Goal: Task Accomplishment & Management: Manage account settings

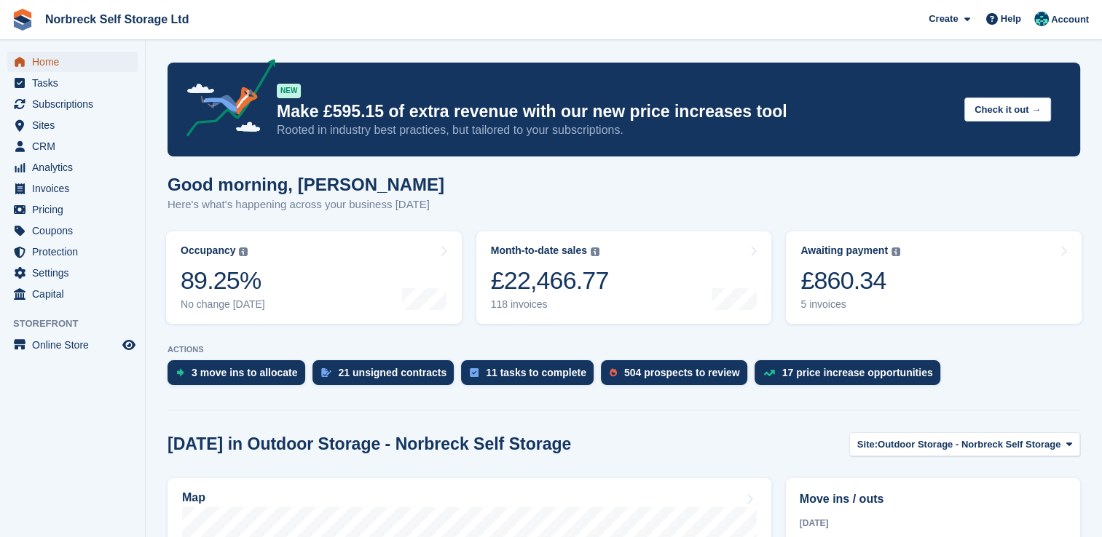
click at [29, 57] on link "Home" at bounding box center [72, 62] width 130 height 20
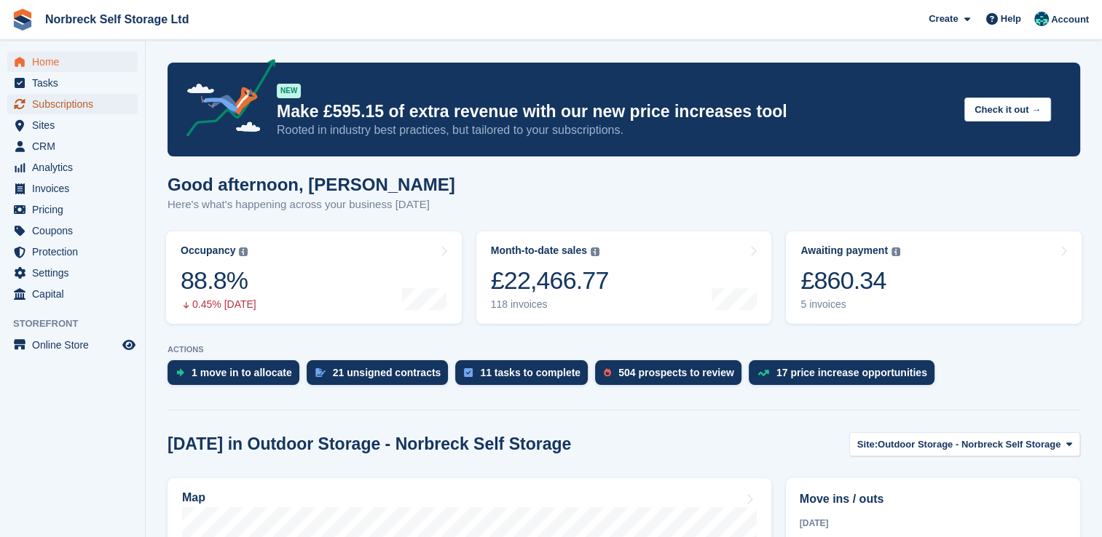
click at [84, 103] on span "Subscriptions" at bounding box center [75, 104] width 87 height 20
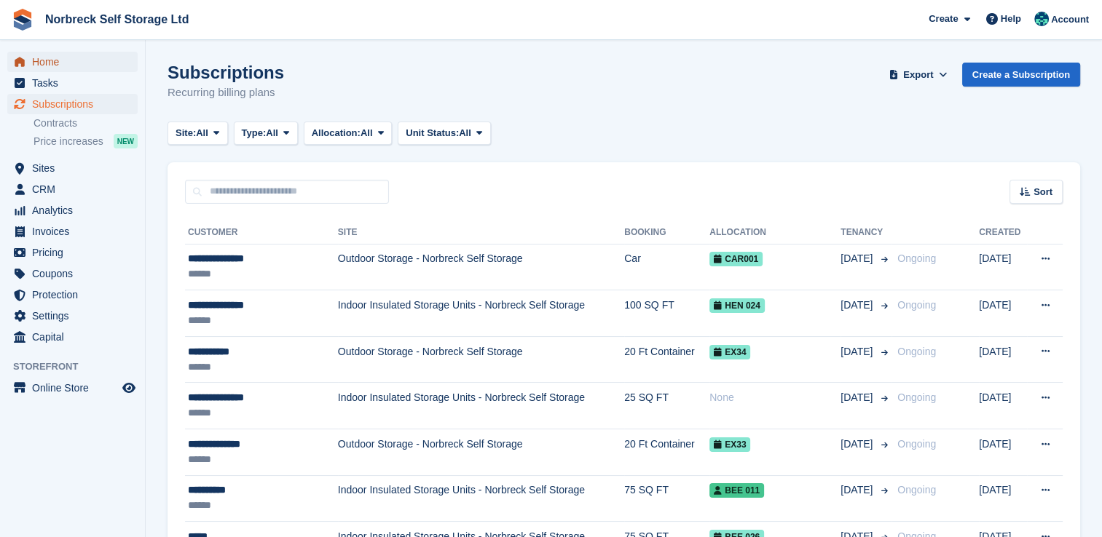
click at [33, 63] on span "Home" at bounding box center [75, 62] width 87 height 20
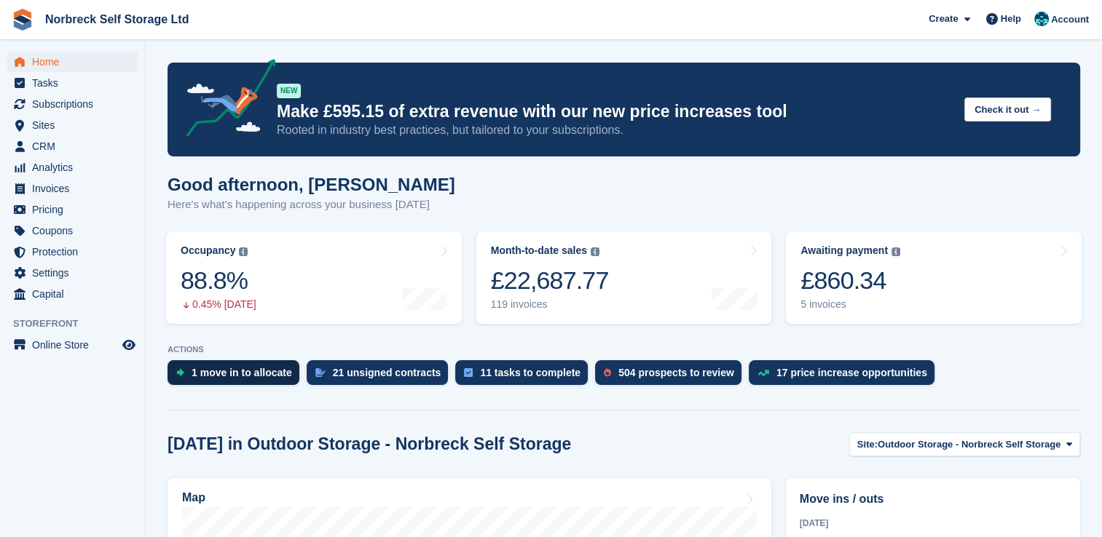
click at [199, 366] on div "1 move in to allocate" at bounding box center [233, 372] width 132 height 25
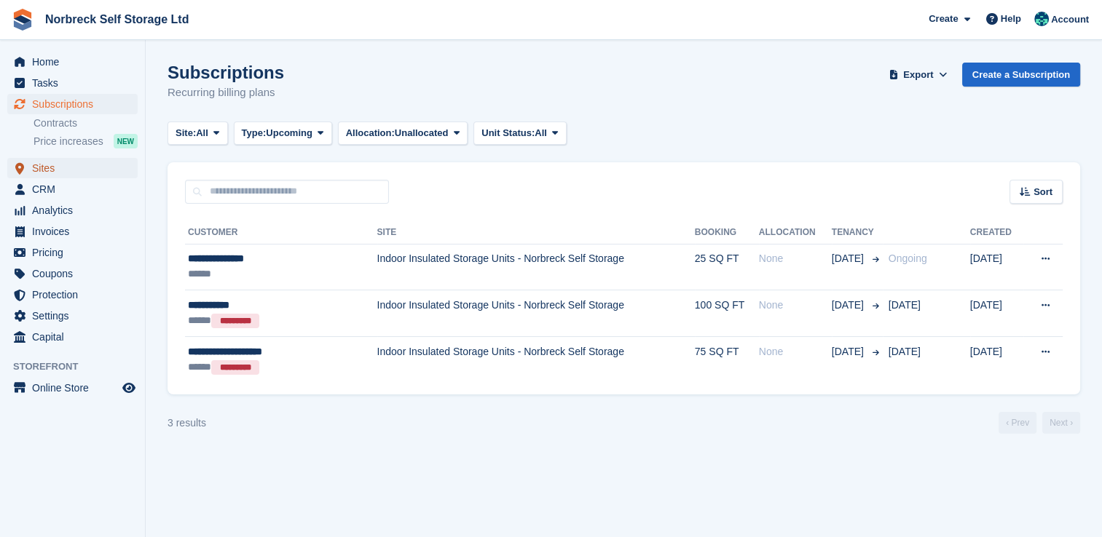
click at [64, 168] on span "Sites" at bounding box center [75, 168] width 87 height 20
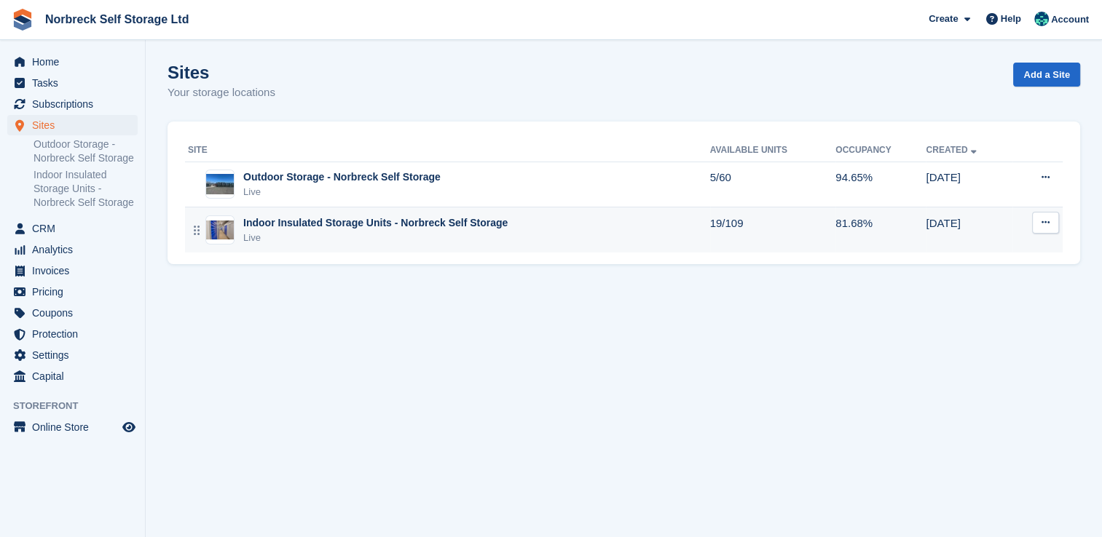
click at [568, 236] on div "Indoor Insulated Storage Units - Norbreck Self Storage Live" at bounding box center [449, 231] width 522 height 30
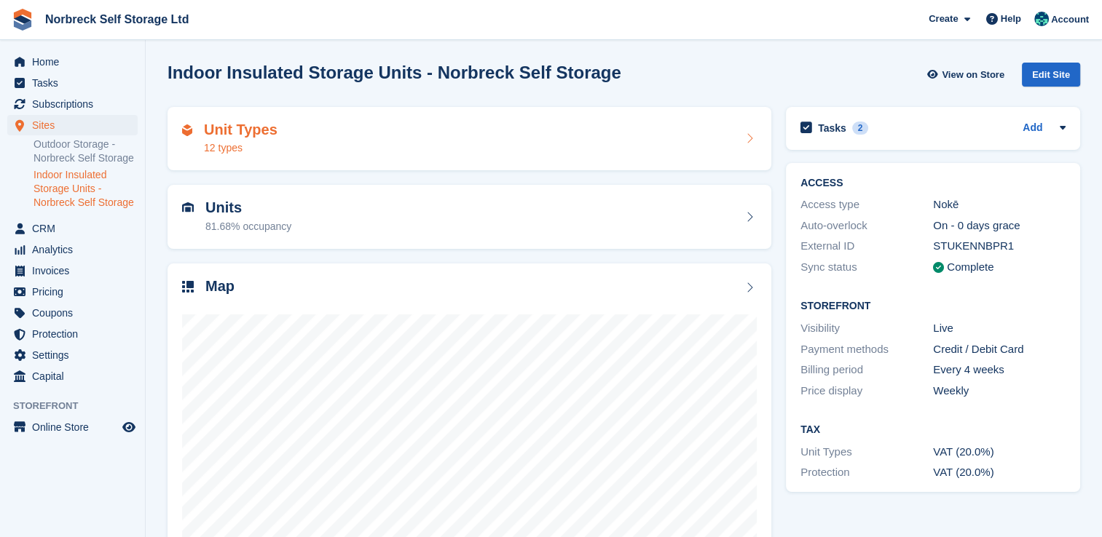
click at [293, 150] on div "Unit Types 12 types" at bounding box center [469, 139] width 575 height 35
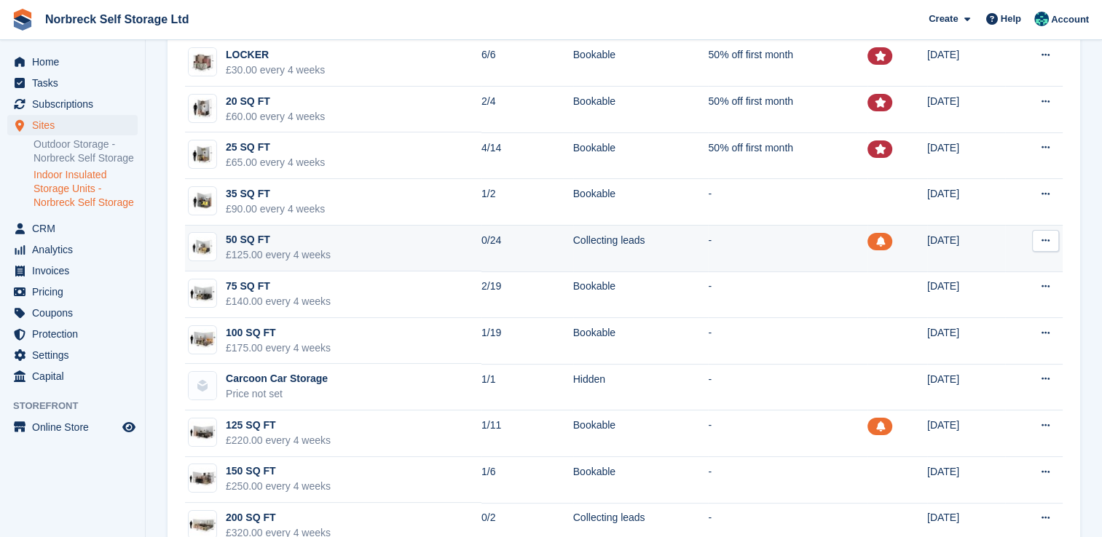
scroll to position [198, 0]
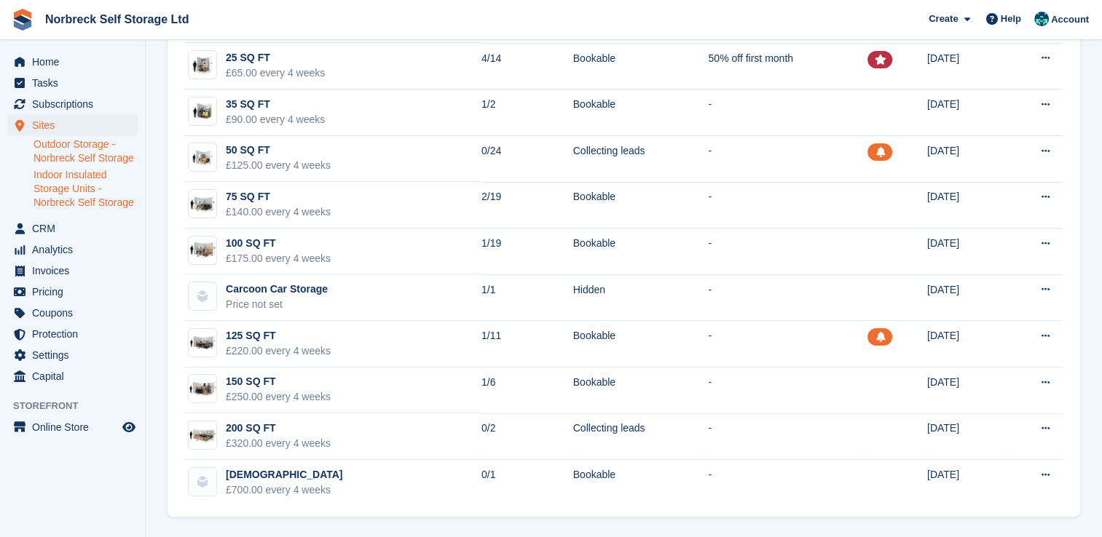
click at [89, 155] on link "Outdoor Storage - Norbreck Self Storage" at bounding box center [85, 152] width 104 height 28
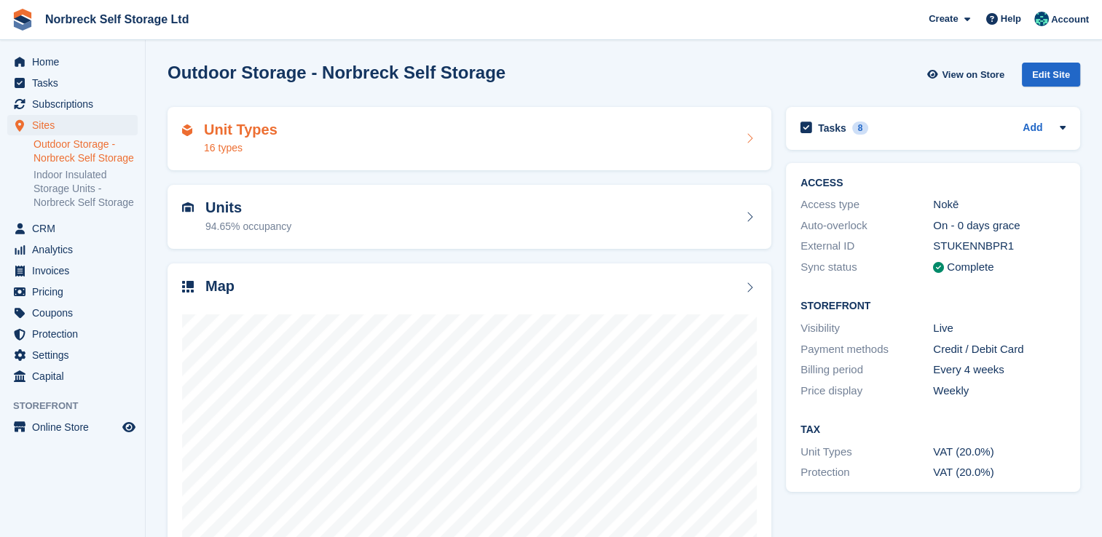
click at [580, 138] on div "Unit Types 16 types" at bounding box center [469, 139] width 575 height 35
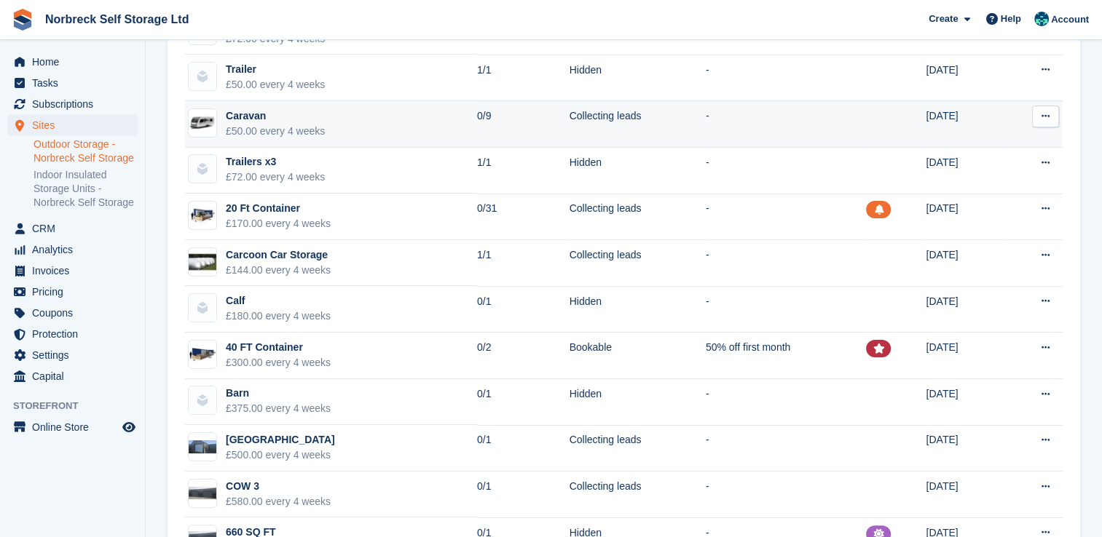
scroll to position [218, 0]
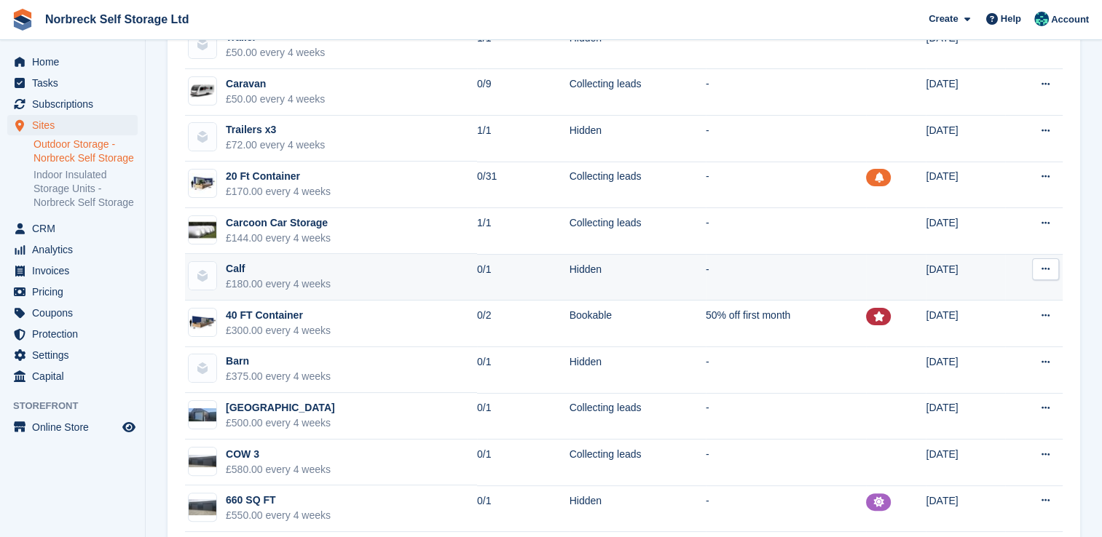
click at [1055, 266] on button at bounding box center [1045, 270] width 27 height 22
click at [536, 280] on td "0/1" at bounding box center [523, 277] width 92 height 47
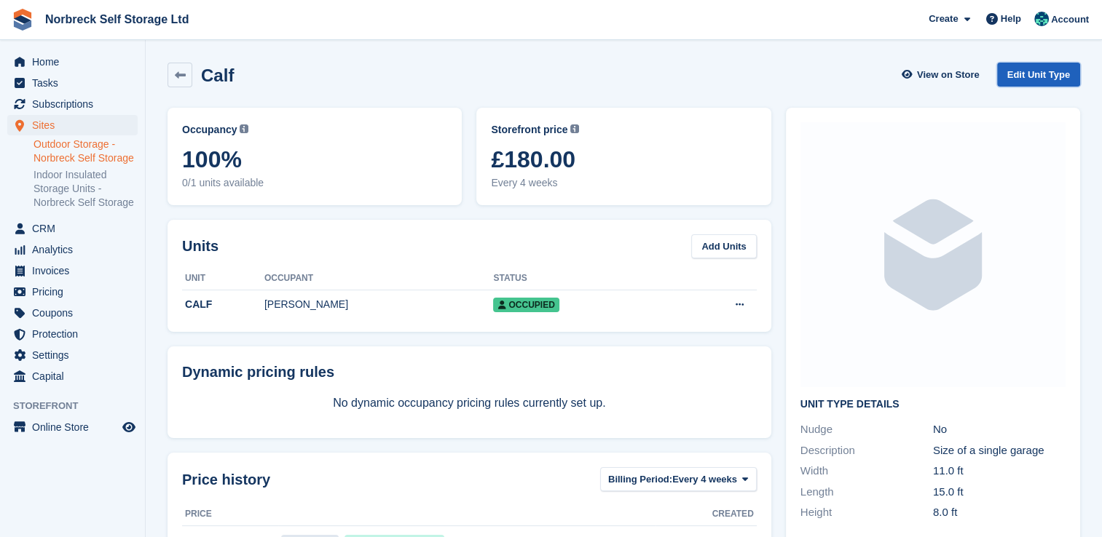
click at [1066, 80] on link "Edit Unit Type" at bounding box center [1038, 75] width 83 height 24
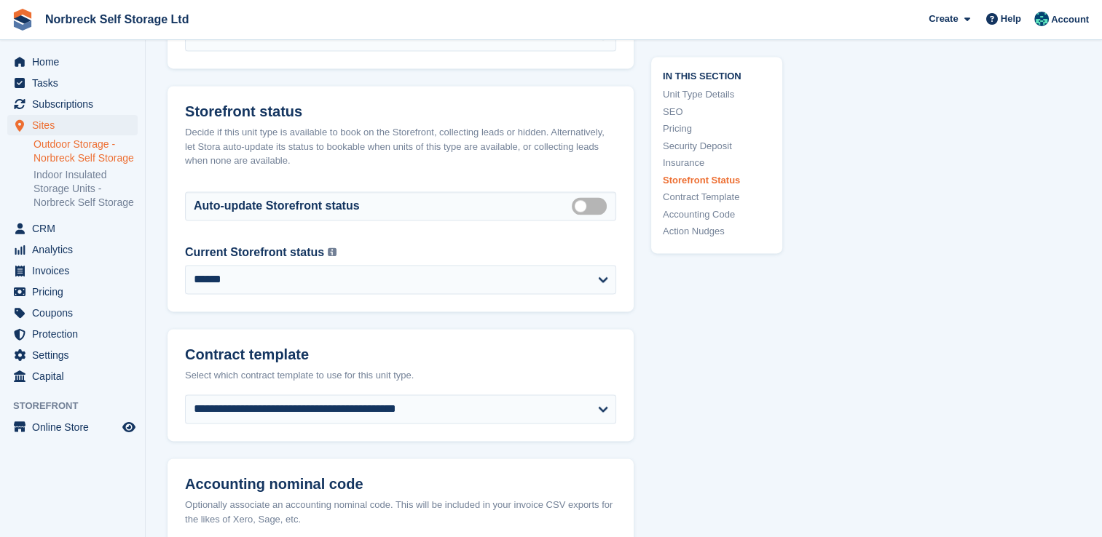
scroll to position [2112, 0]
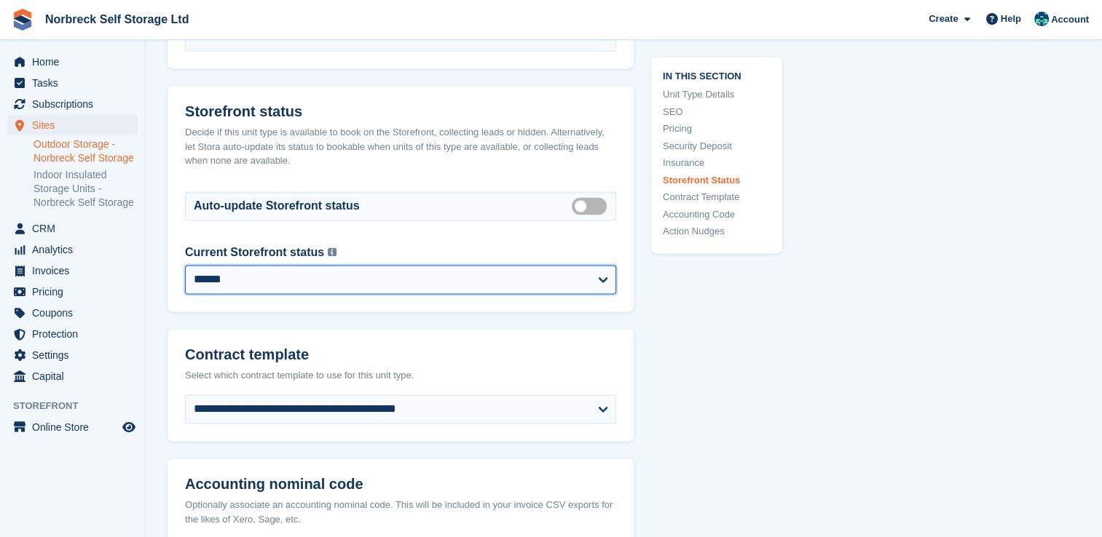
click at [465, 294] on select "**********" at bounding box center [400, 279] width 431 height 29
select select "**********"
click at [185, 277] on select "**********" at bounding box center [400, 279] width 431 height 29
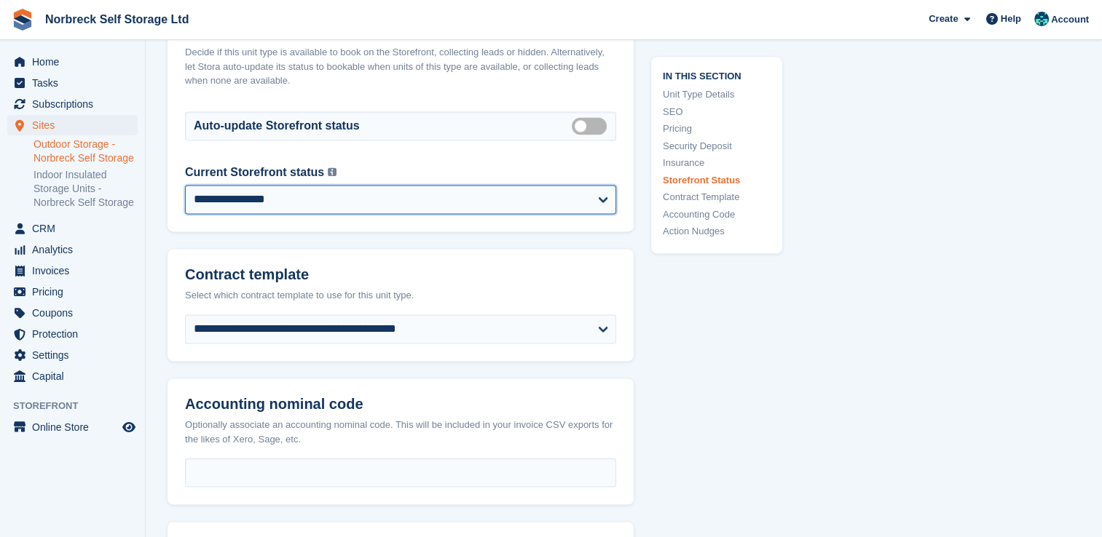
scroll to position [2549, 0]
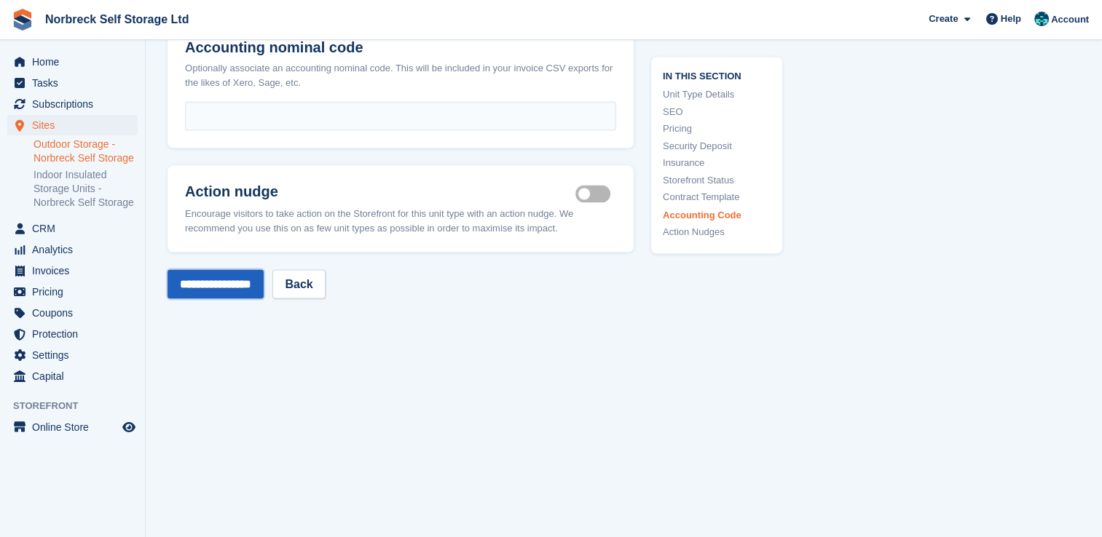
click at [261, 297] on input "**********" at bounding box center [215, 283] width 96 height 29
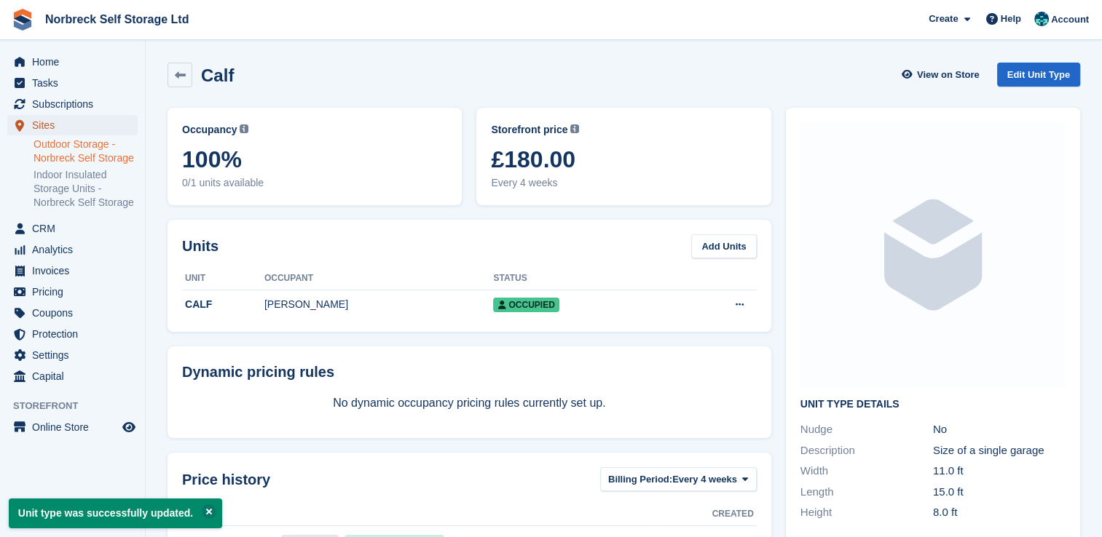
drag, startPoint x: 44, startPoint y: 127, endPoint x: 151, endPoint y: 134, distance: 108.0
click at [44, 126] on span "Sites" at bounding box center [75, 125] width 87 height 20
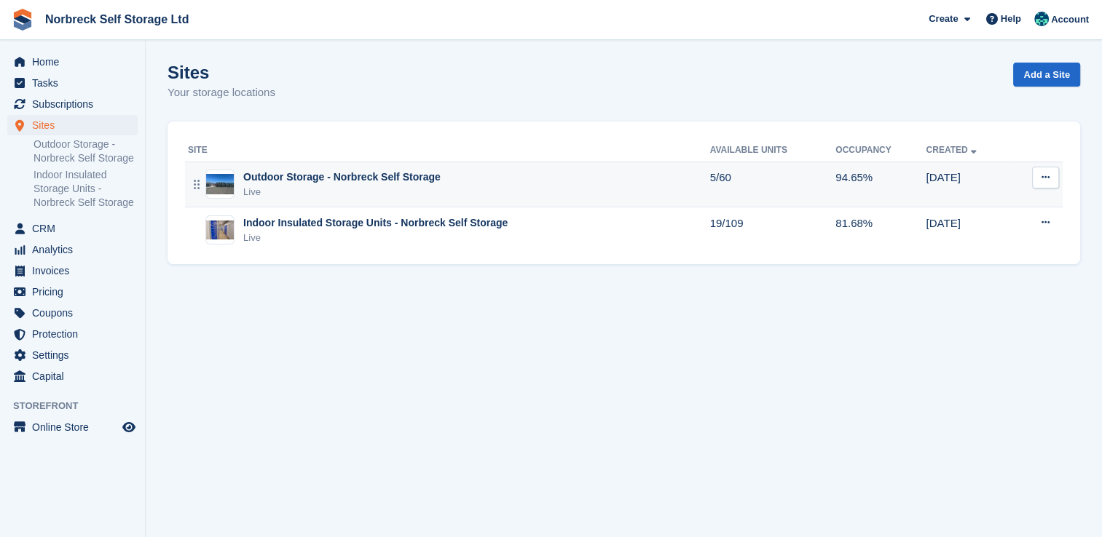
click at [451, 176] on div "Outdoor Storage - Norbreck Self Storage Live" at bounding box center [449, 185] width 522 height 30
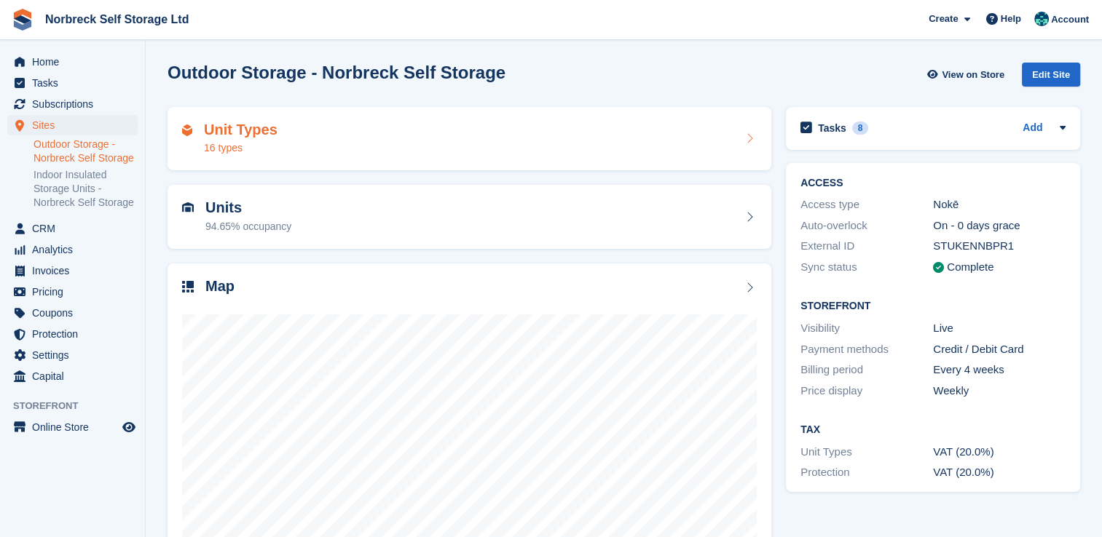
click at [262, 135] on h2 "Unit Types" at bounding box center [241, 130] width 74 height 17
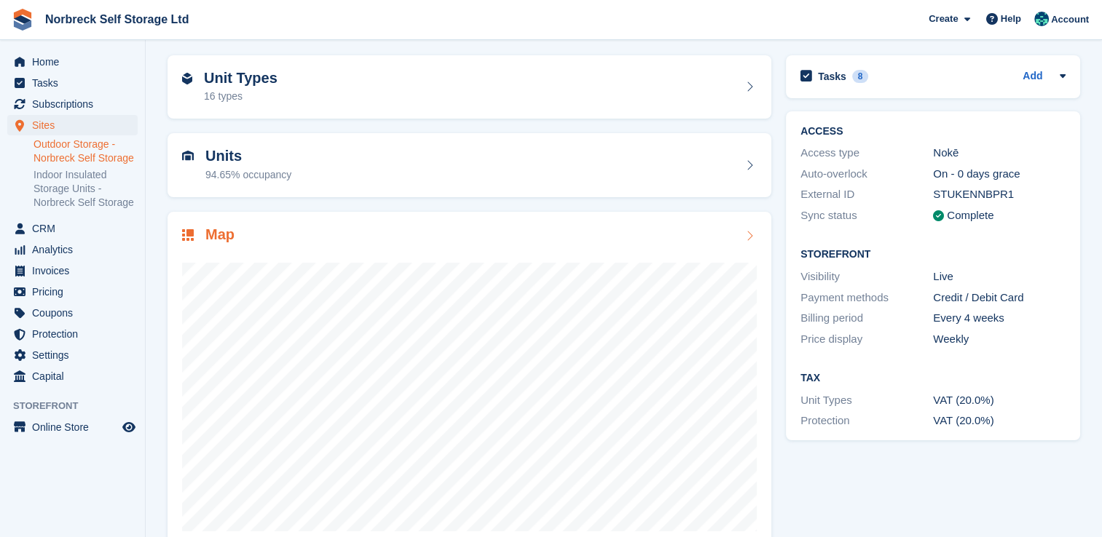
scroll to position [83, 0]
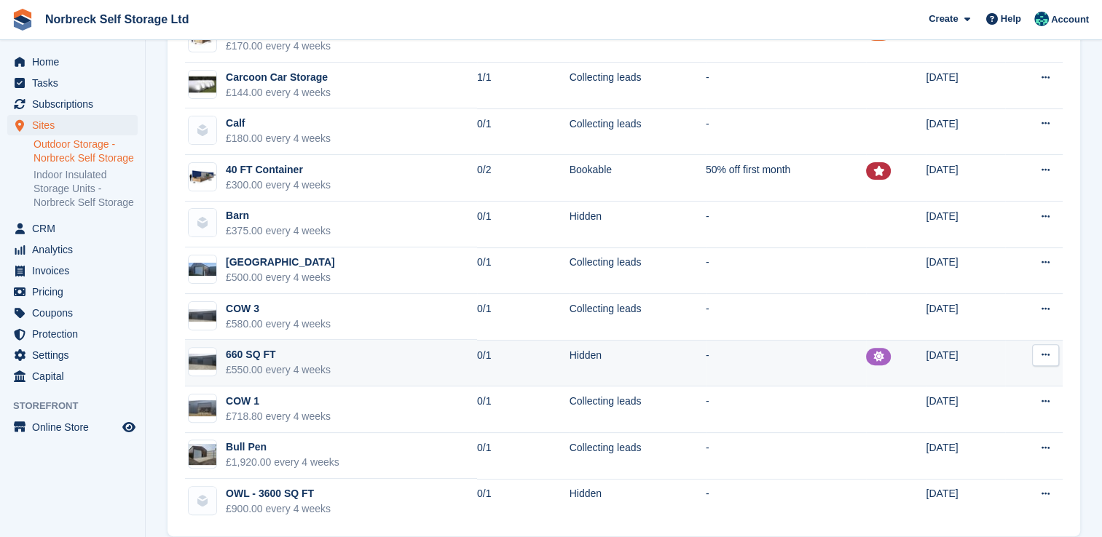
scroll to position [382, 0]
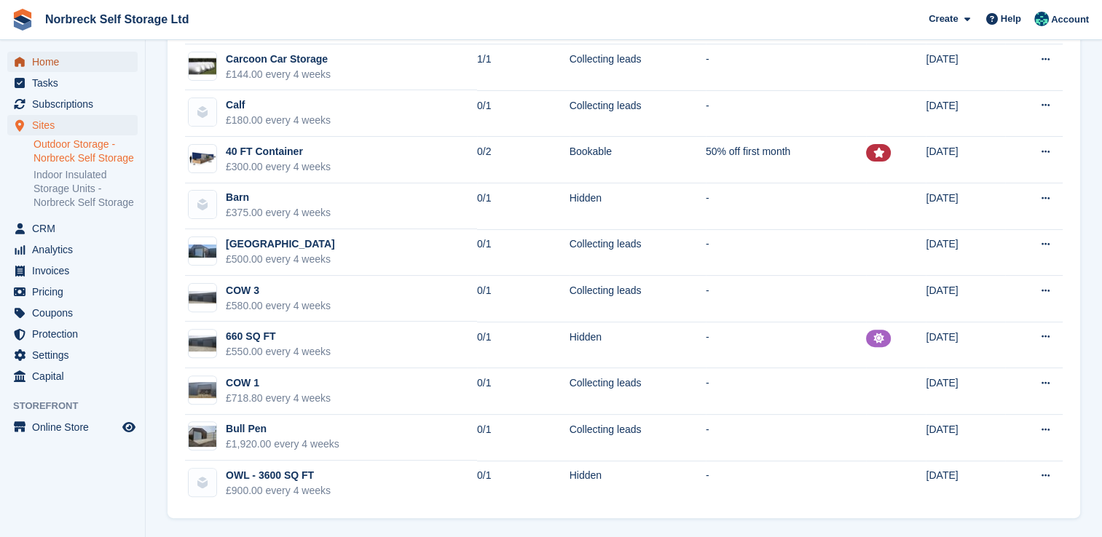
click at [38, 71] on span "Home" at bounding box center [75, 62] width 87 height 20
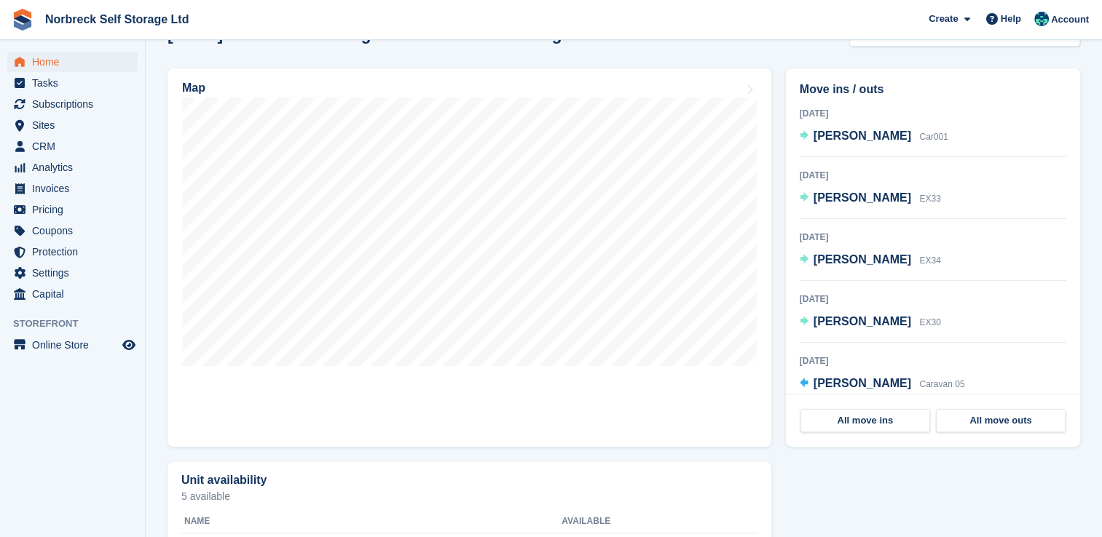
scroll to position [437, 0]
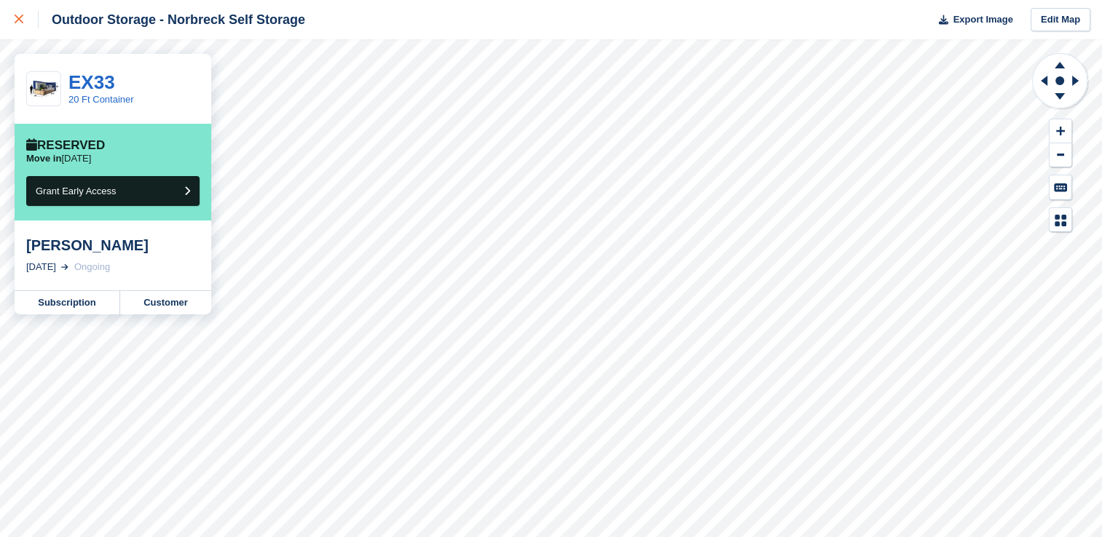
click at [15, 19] on icon at bounding box center [19, 19] width 9 height 9
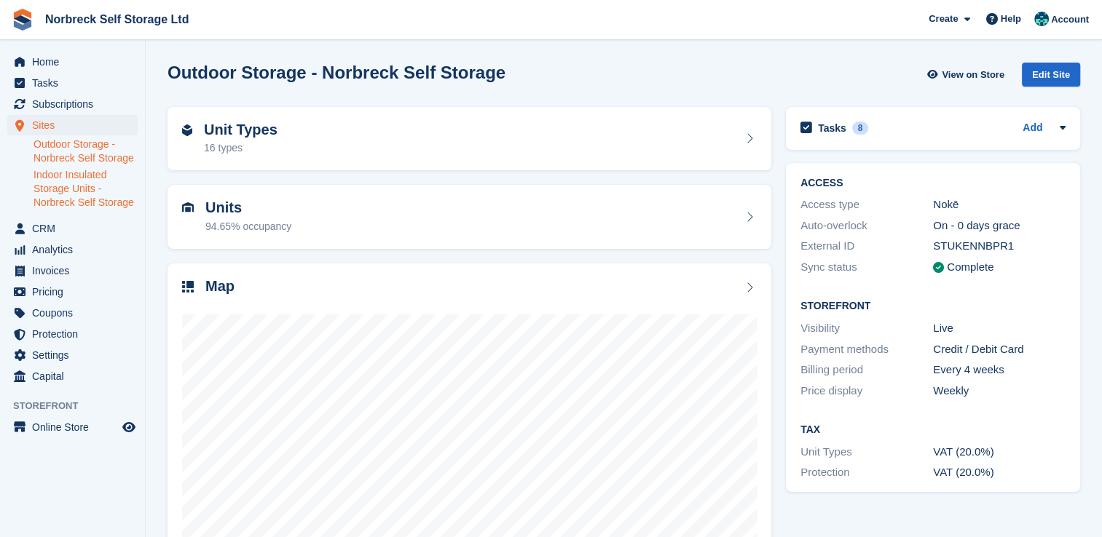
click at [84, 179] on link "Indoor Insulated Storage Units - Norbreck Self Storage" at bounding box center [85, 189] width 104 height 42
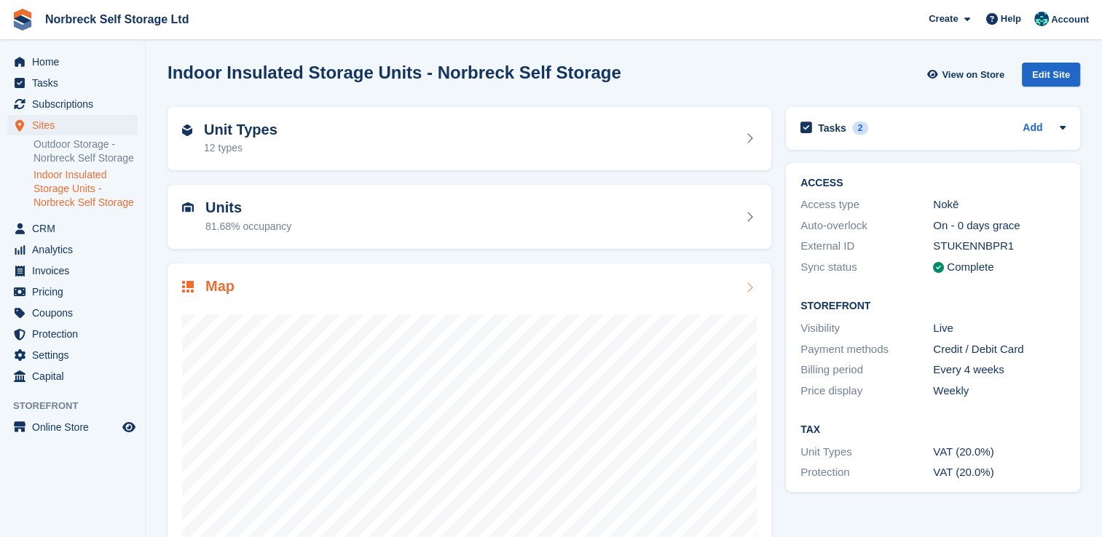
click at [488, 301] on div at bounding box center [469, 442] width 575 height 291
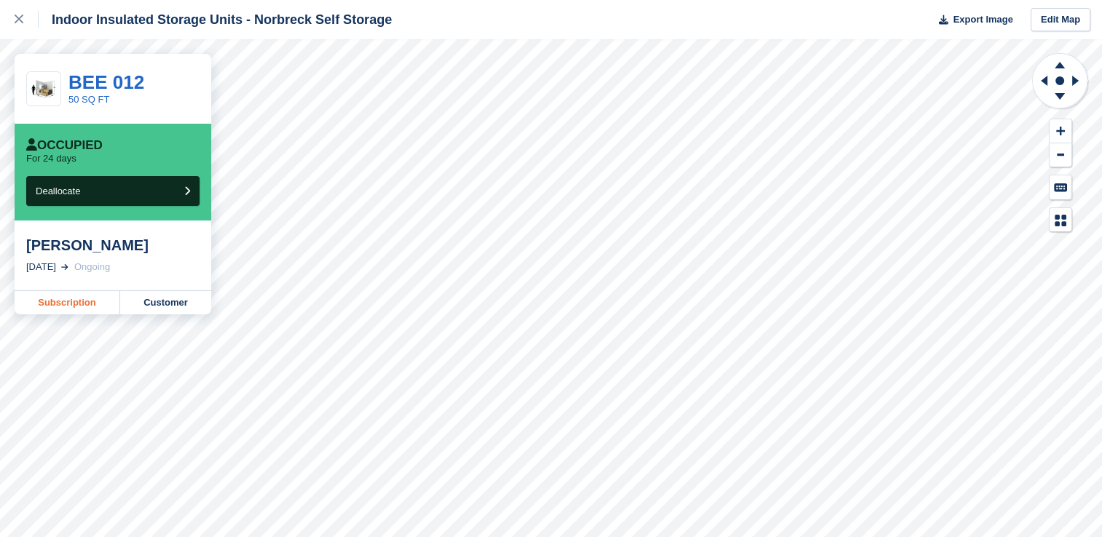
click at [59, 300] on link "Subscription" at bounding box center [68, 302] width 106 height 23
click at [12, 11] on link at bounding box center [19, 19] width 39 height 39
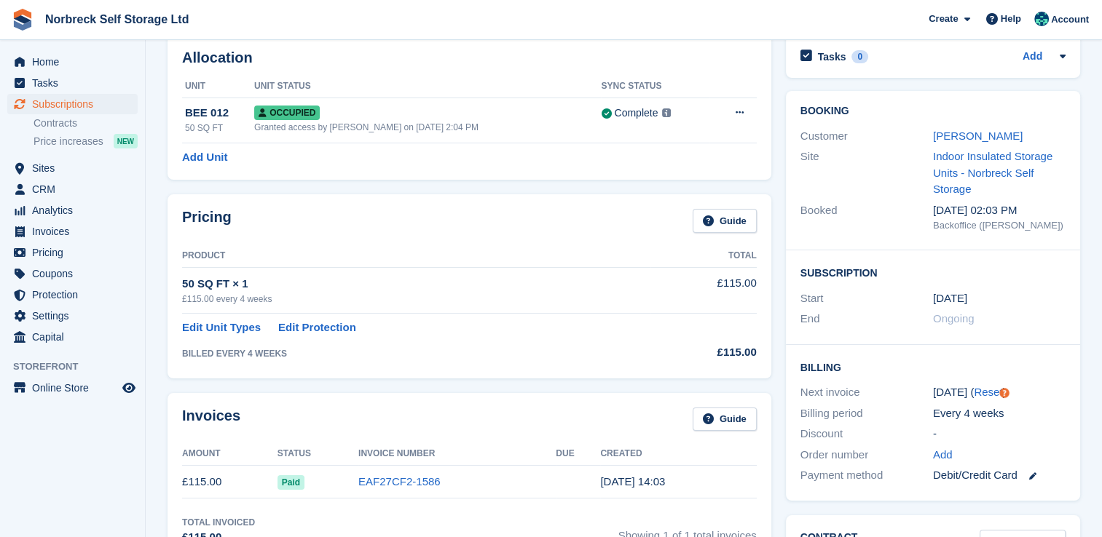
scroll to position [146, 0]
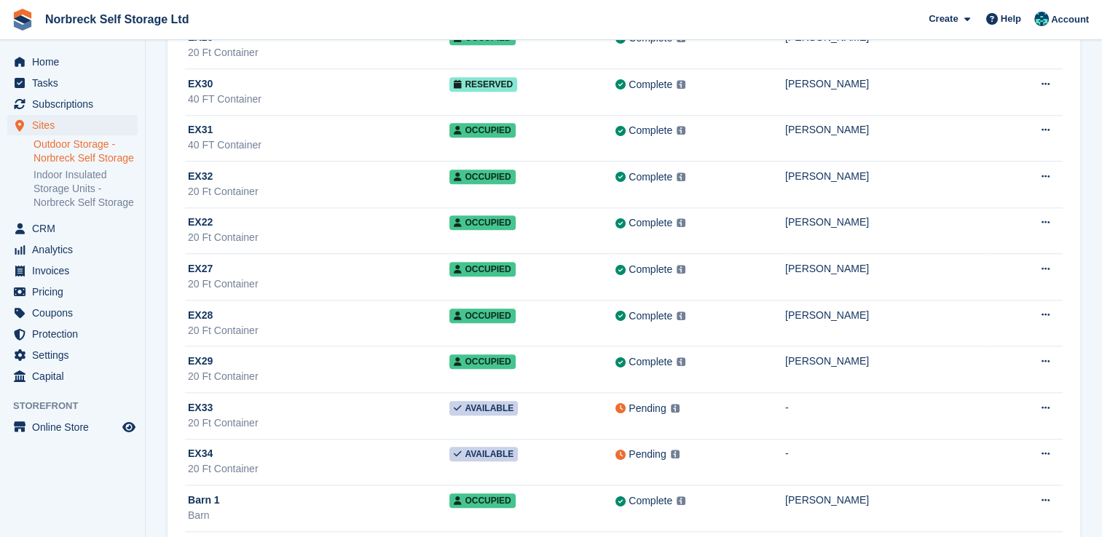
scroll to position [1238, 0]
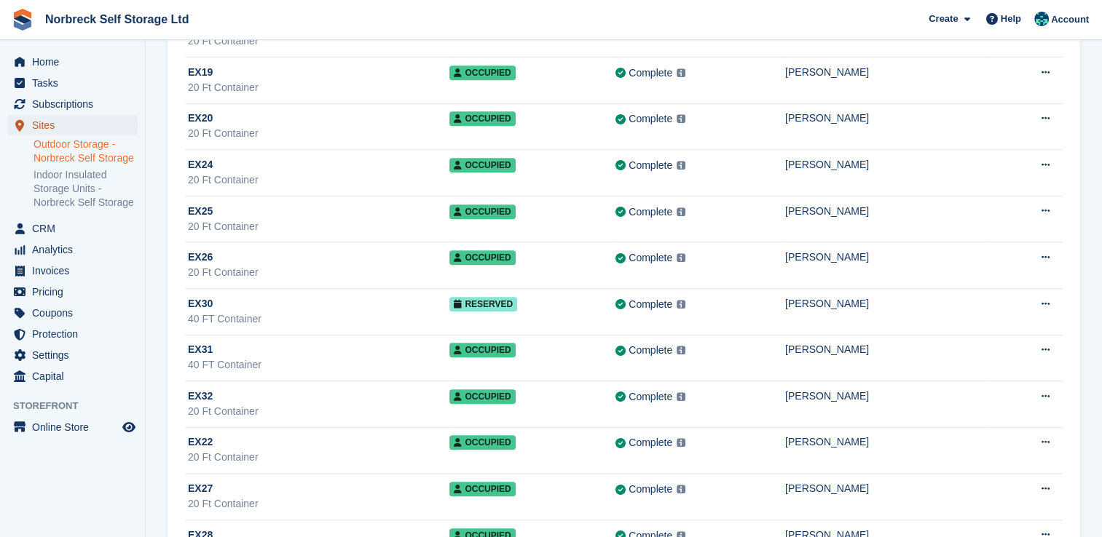
click at [70, 119] on span "Sites" at bounding box center [75, 125] width 87 height 20
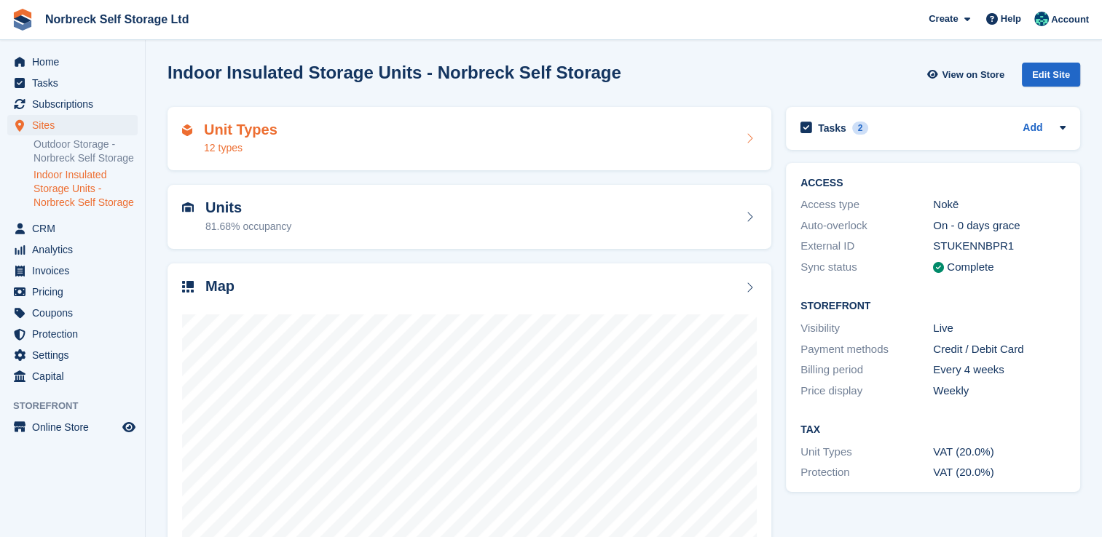
click at [227, 134] on h2 "Unit Types" at bounding box center [241, 130] width 74 height 17
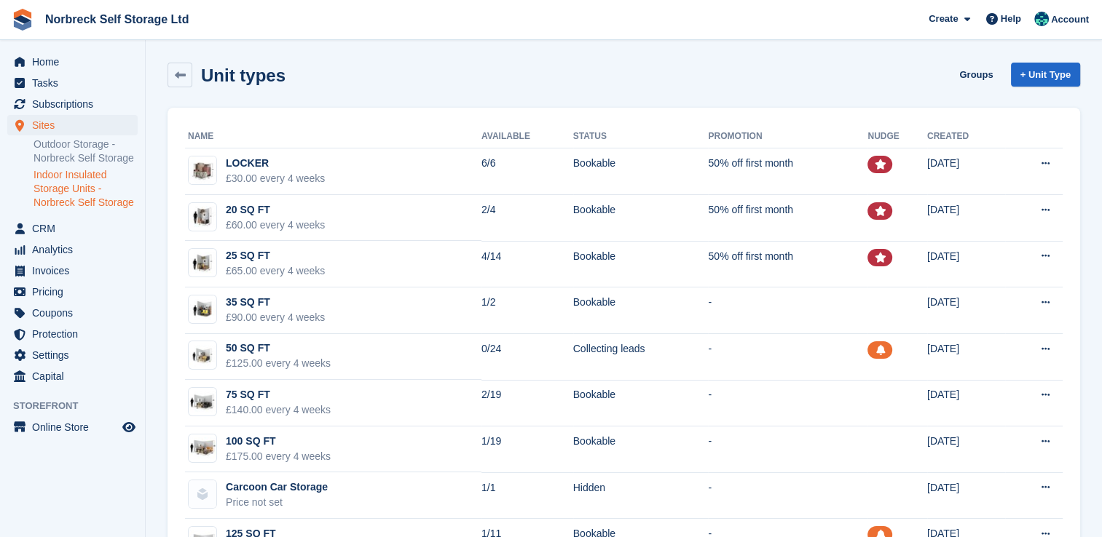
scroll to position [73, 0]
